Goal: Find specific page/section

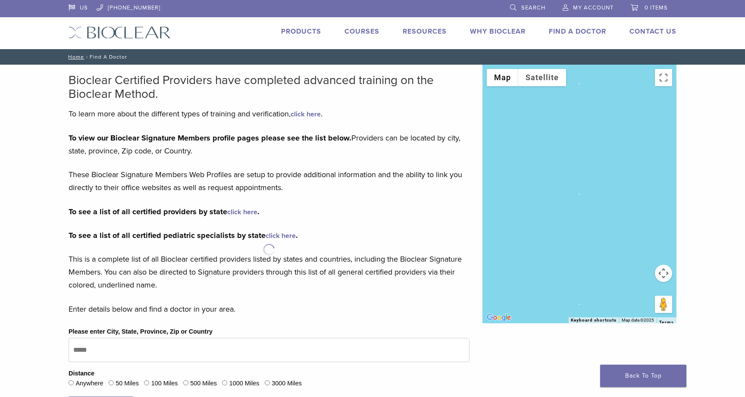
scroll to position [107, 0]
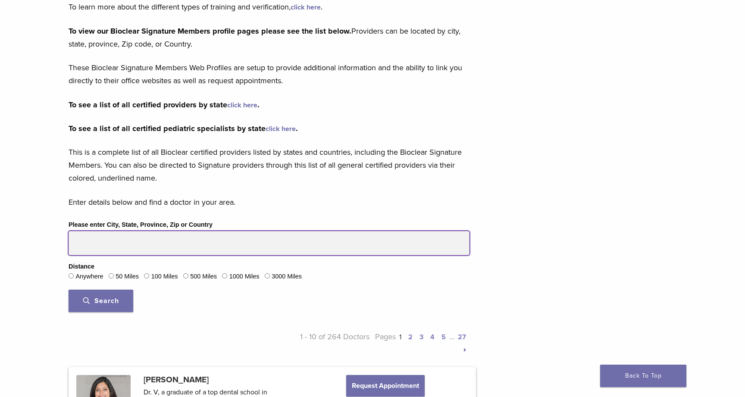
click at [156, 239] on input "Please enter City, State, Province, Zip or Country" at bounding box center [269, 243] width 401 height 24
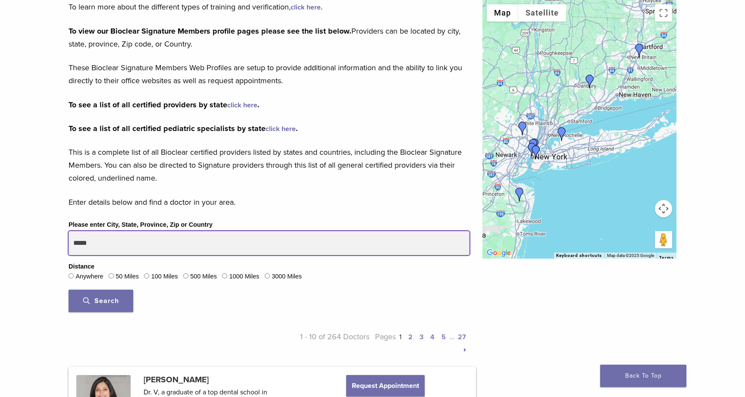
type input "*****"
click at [101, 300] on button "Search" at bounding box center [101, 301] width 65 height 22
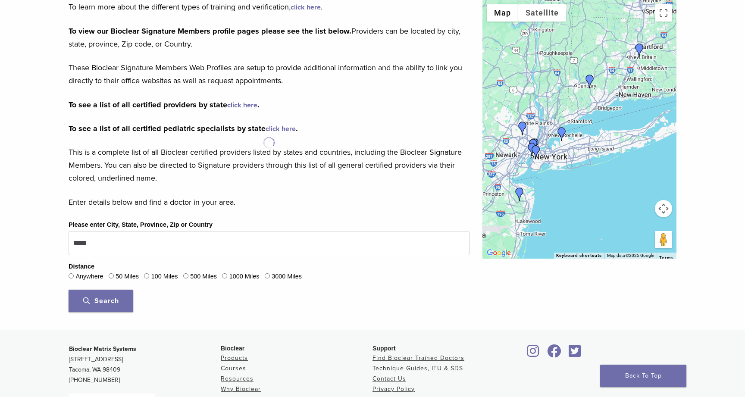
click at [119, 292] on button "Search" at bounding box center [101, 301] width 65 height 22
click at [113, 300] on span "Search" at bounding box center [101, 301] width 36 height 9
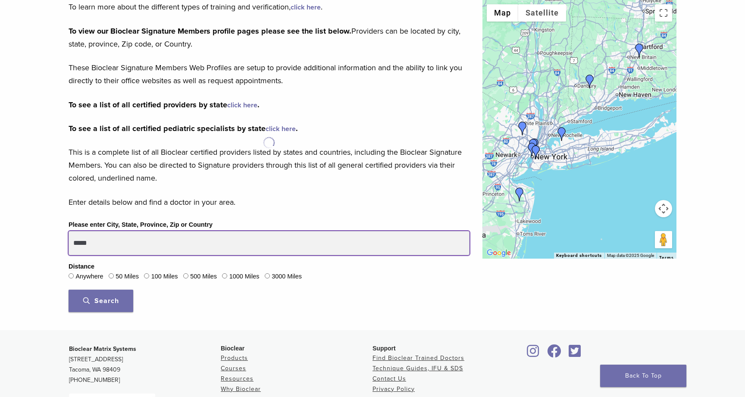
click at [122, 244] on input "*****" at bounding box center [269, 243] width 401 height 24
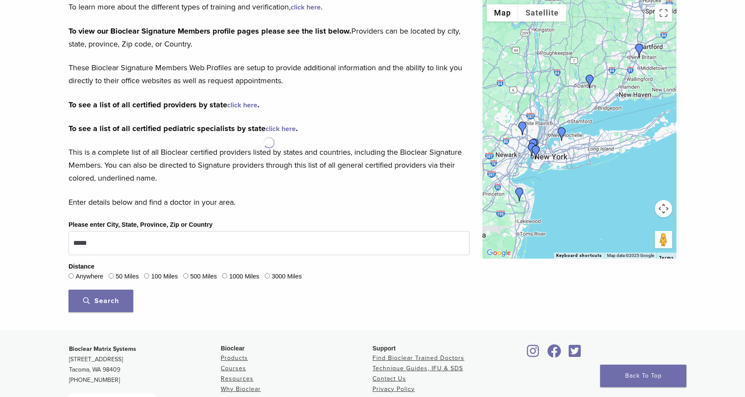
click at [114, 297] on span "Search" at bounding box center [101, 301] width 36 height 9
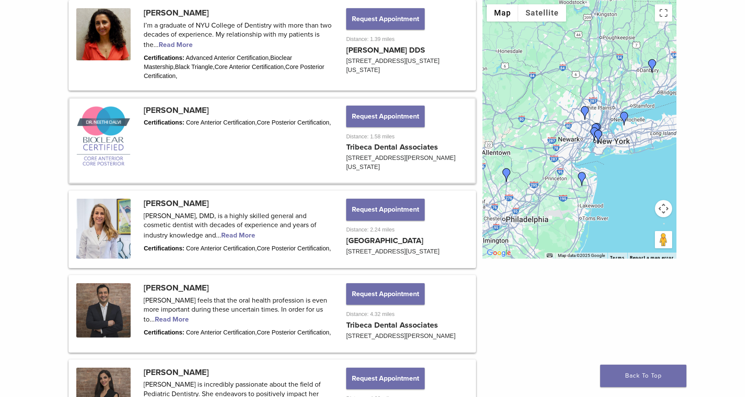
scroll to position [472, 0]
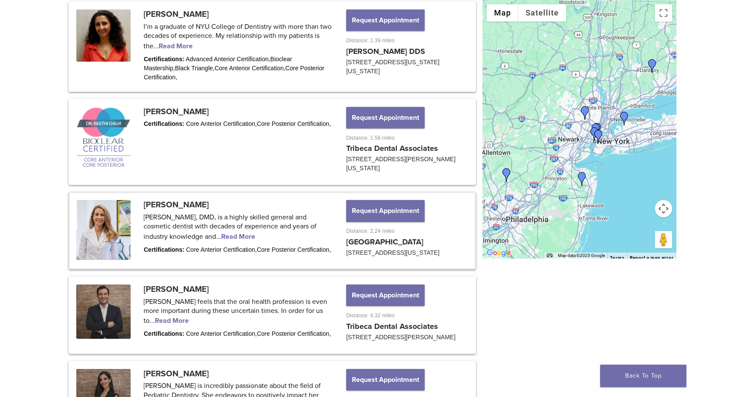
click at [184, 198] on link at bounding box center [272, 230] width 405 height 75
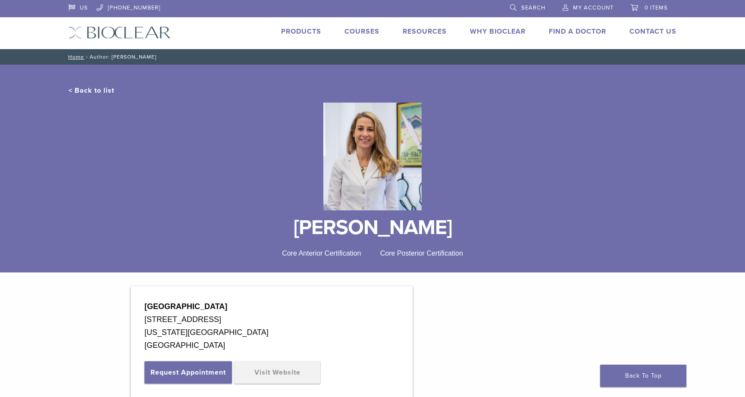
scroll to position [55, 0]
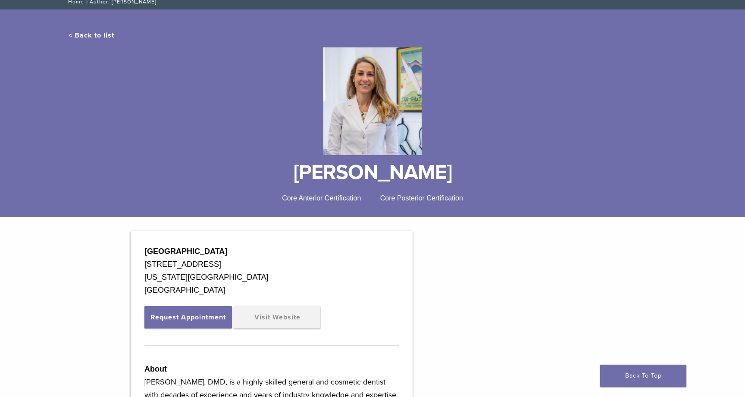
click at [227, 247] on strong "[GEOGRAPHIC_DATA]" at bounding box center [185, 251] width 83 height 9
copy div "[GEOGRAPHIC_DATA]"
